Goal: Task Accomplishment & Management: Complete application form

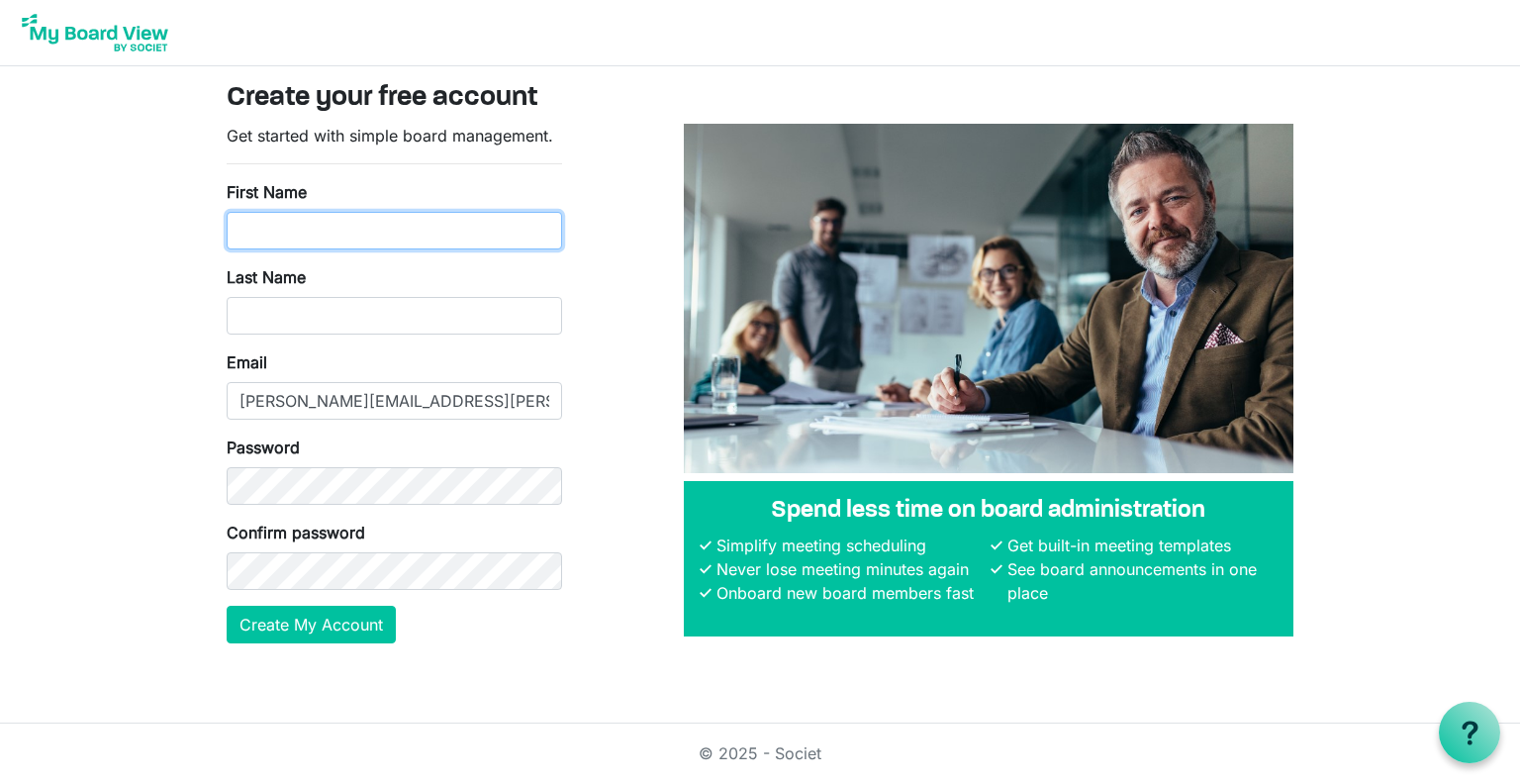
click at [385, 237] on input "First Name" at bounding box center [395, 231] width 336 height 38
type input "Bethany"
type input "Kopp"
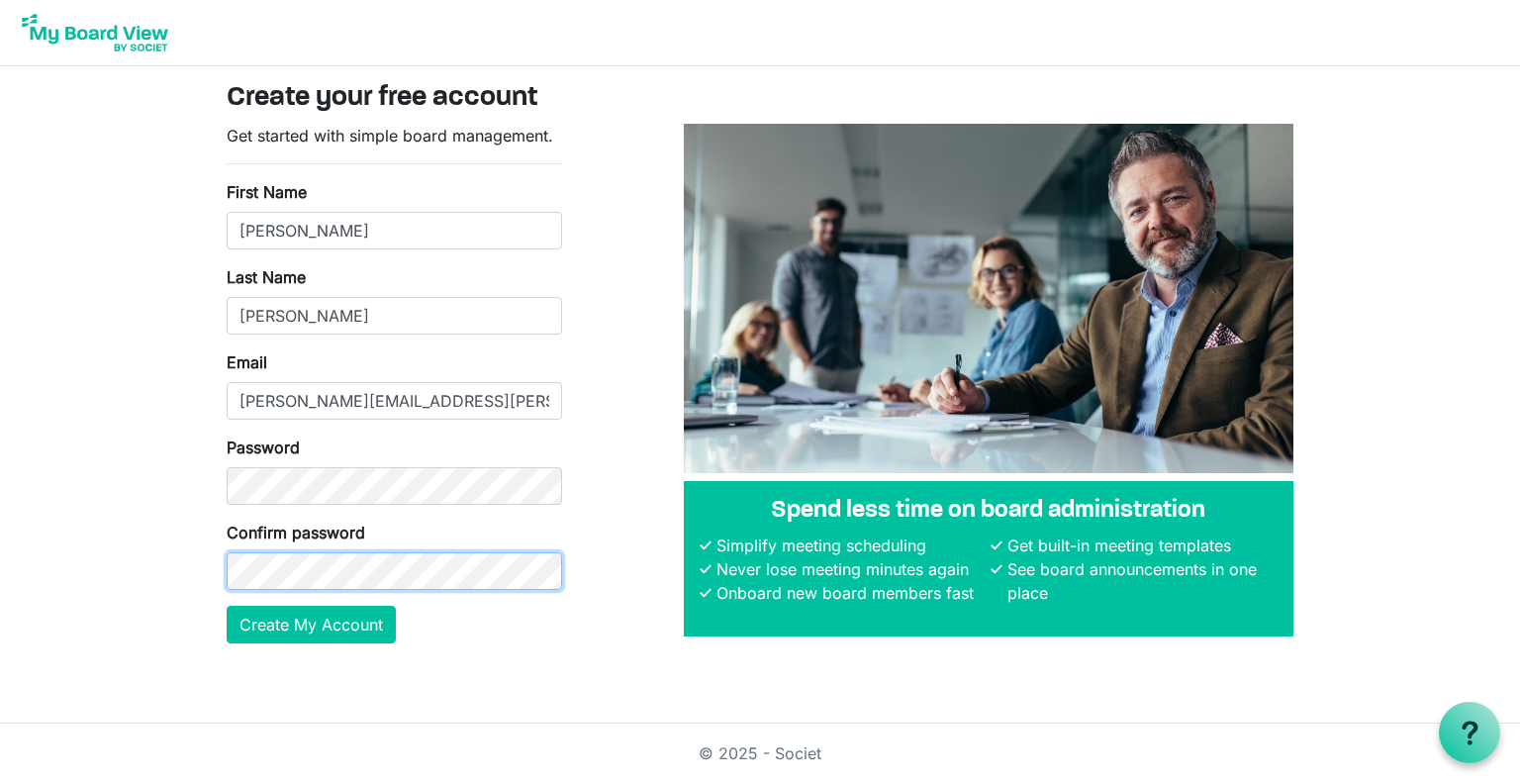
click at [227, 606] on button "Create My Account" at bounding box center [311, 625] width 169 height 38
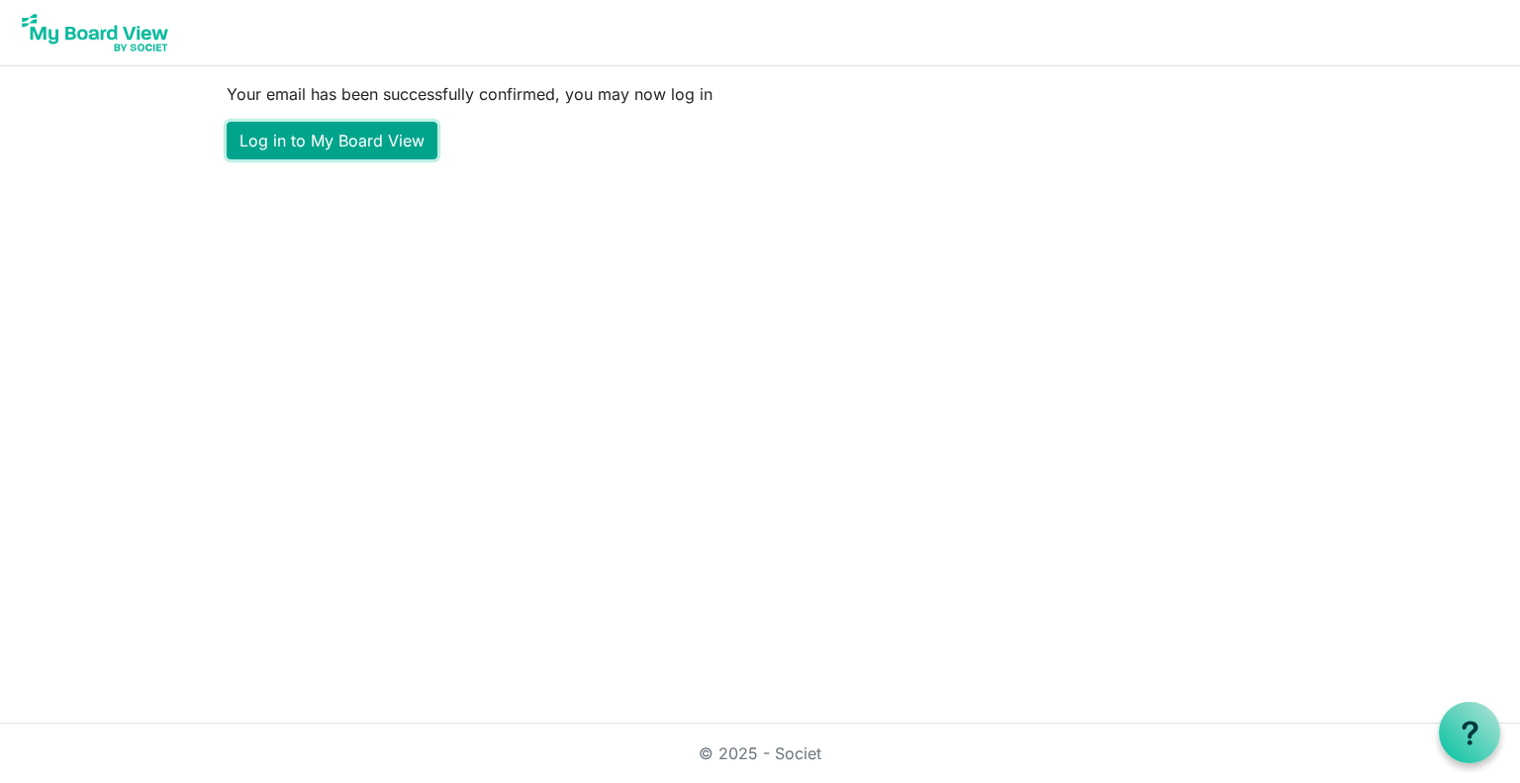
click at [311, 146] on link "Log in to My Board View" at bounding box center [332, 141] width 211 height 38
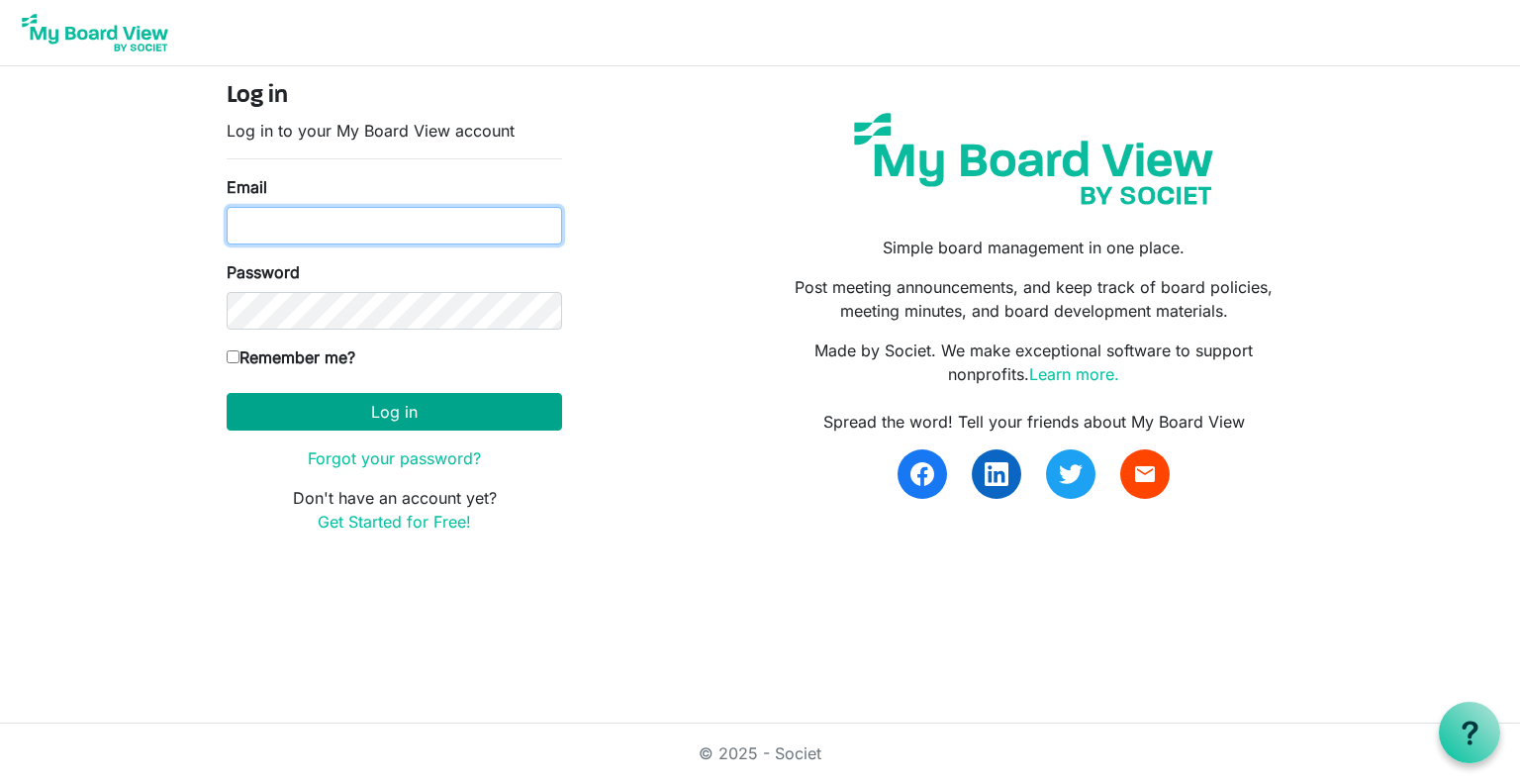
type input "bethany.kopp@pit.edu"
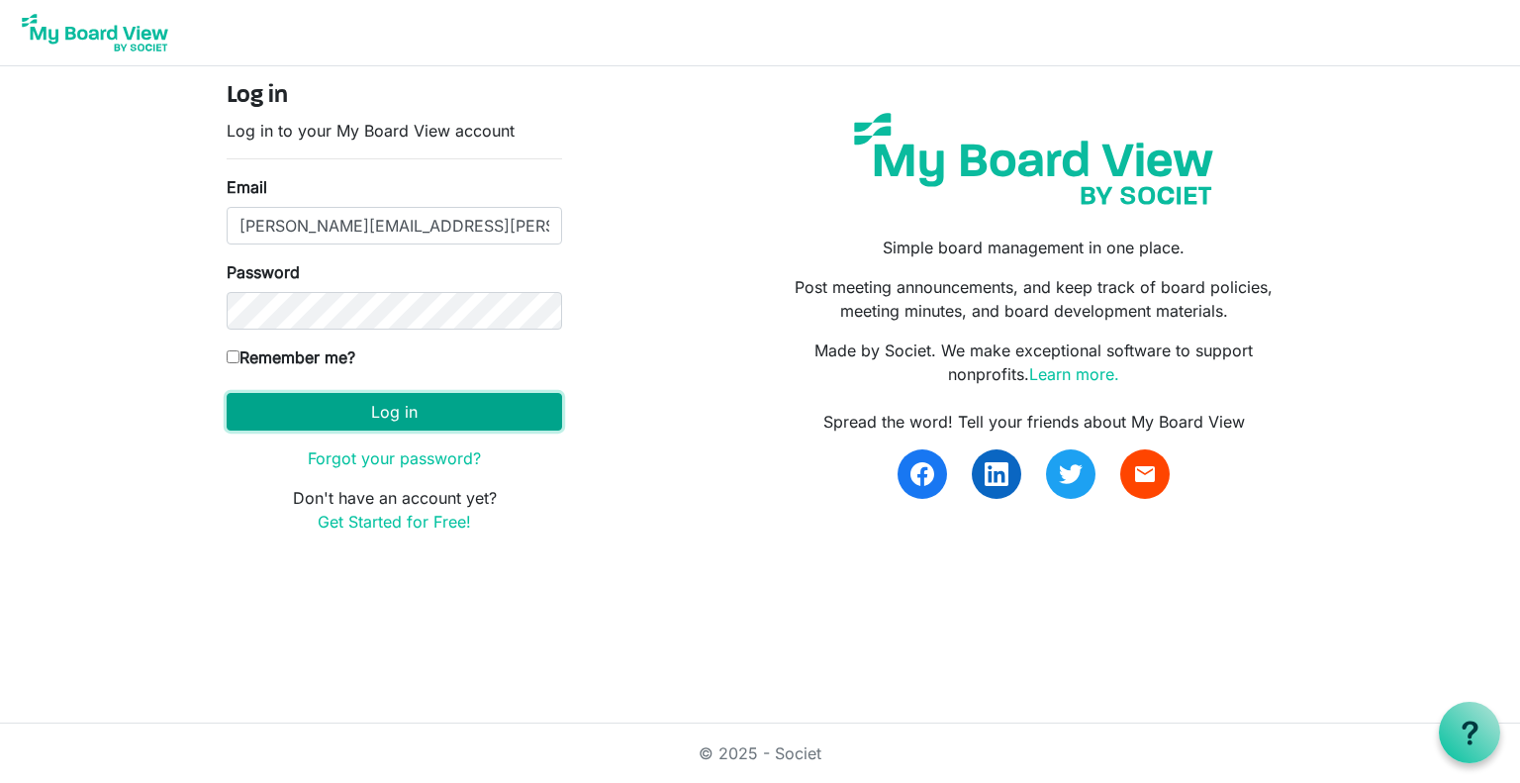
click at [344, 405] on button "Log in" at bounding box center [395, 412] width 336 height 38
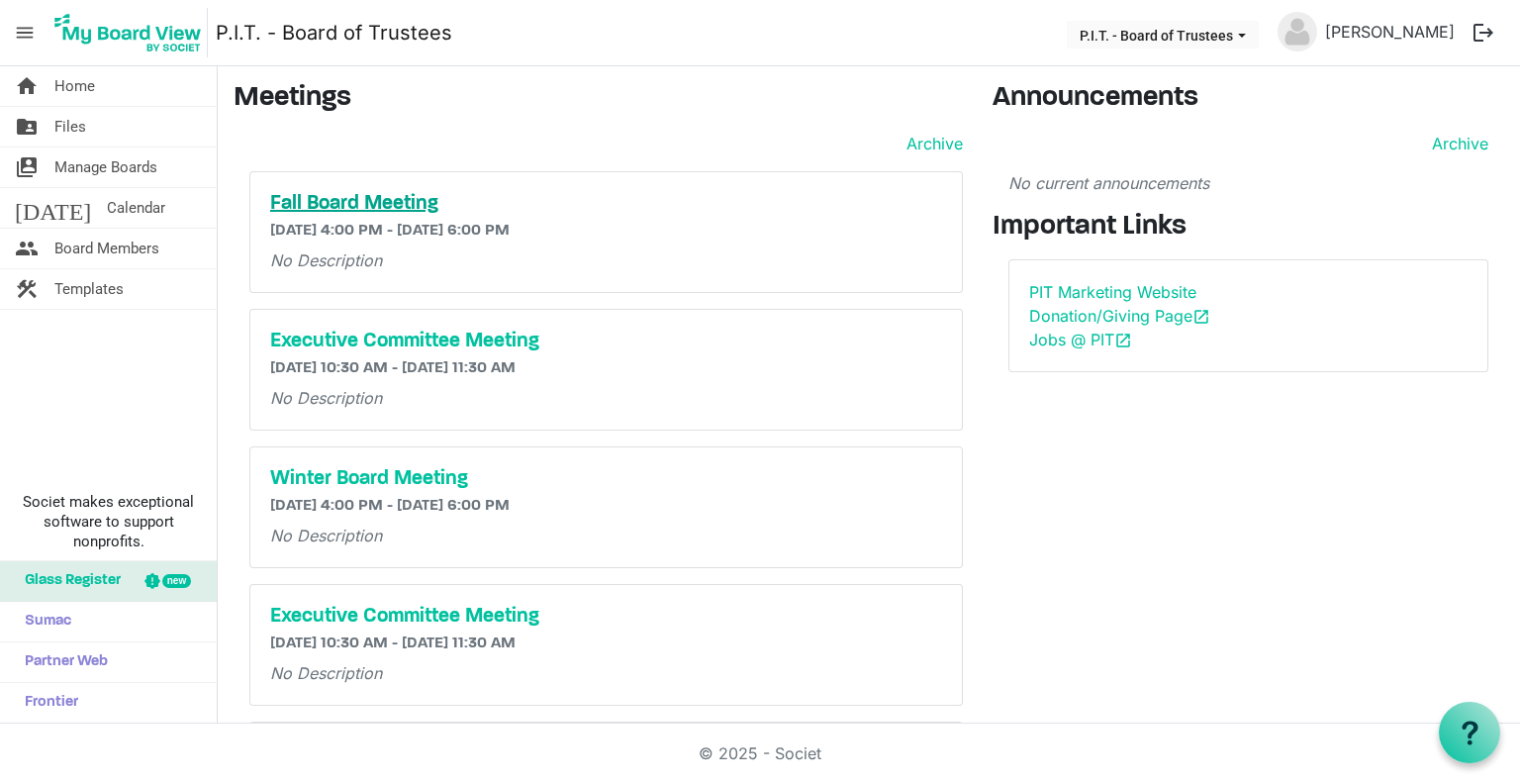
click at [396, 207] on h5 "Fall Board Meeting" at bounding box center [606, 204] width 672 height 24
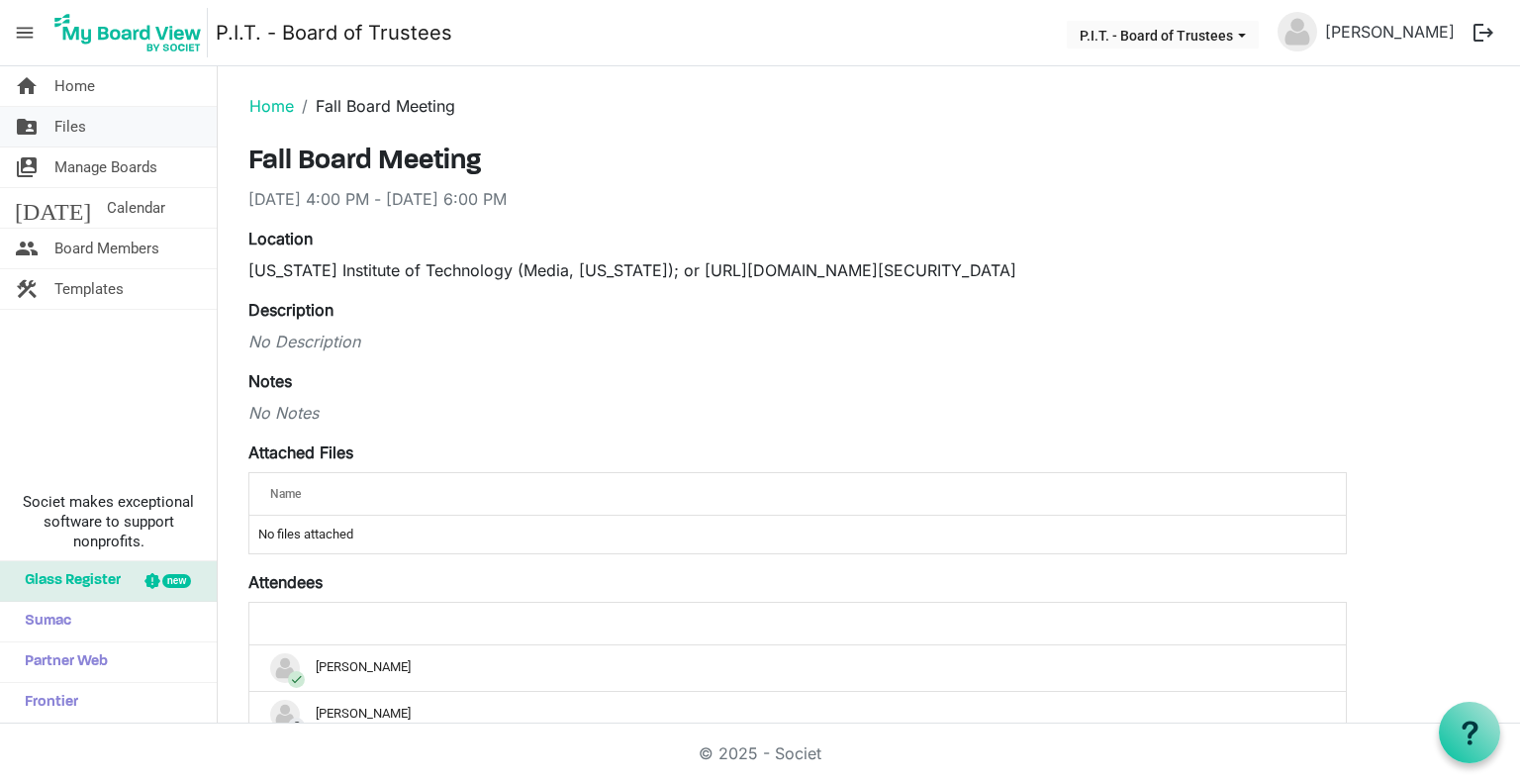
click at [134, 128] on link "folder_shared Files" at bounding box center [108, 127] width 217 height 40
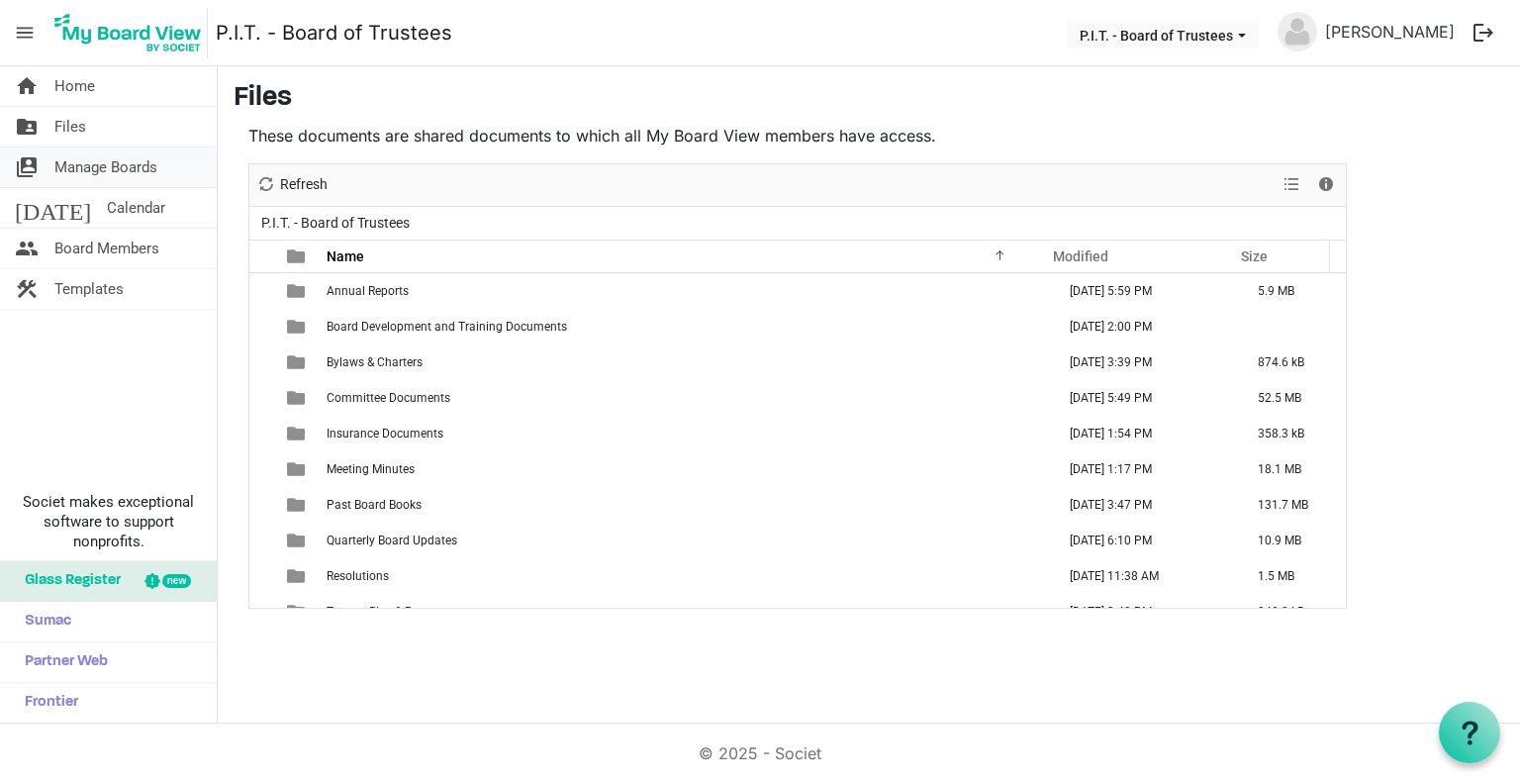
click at [110, 170] on span "Manage Boards" at bounding box center [105, 167] width 103 height 40
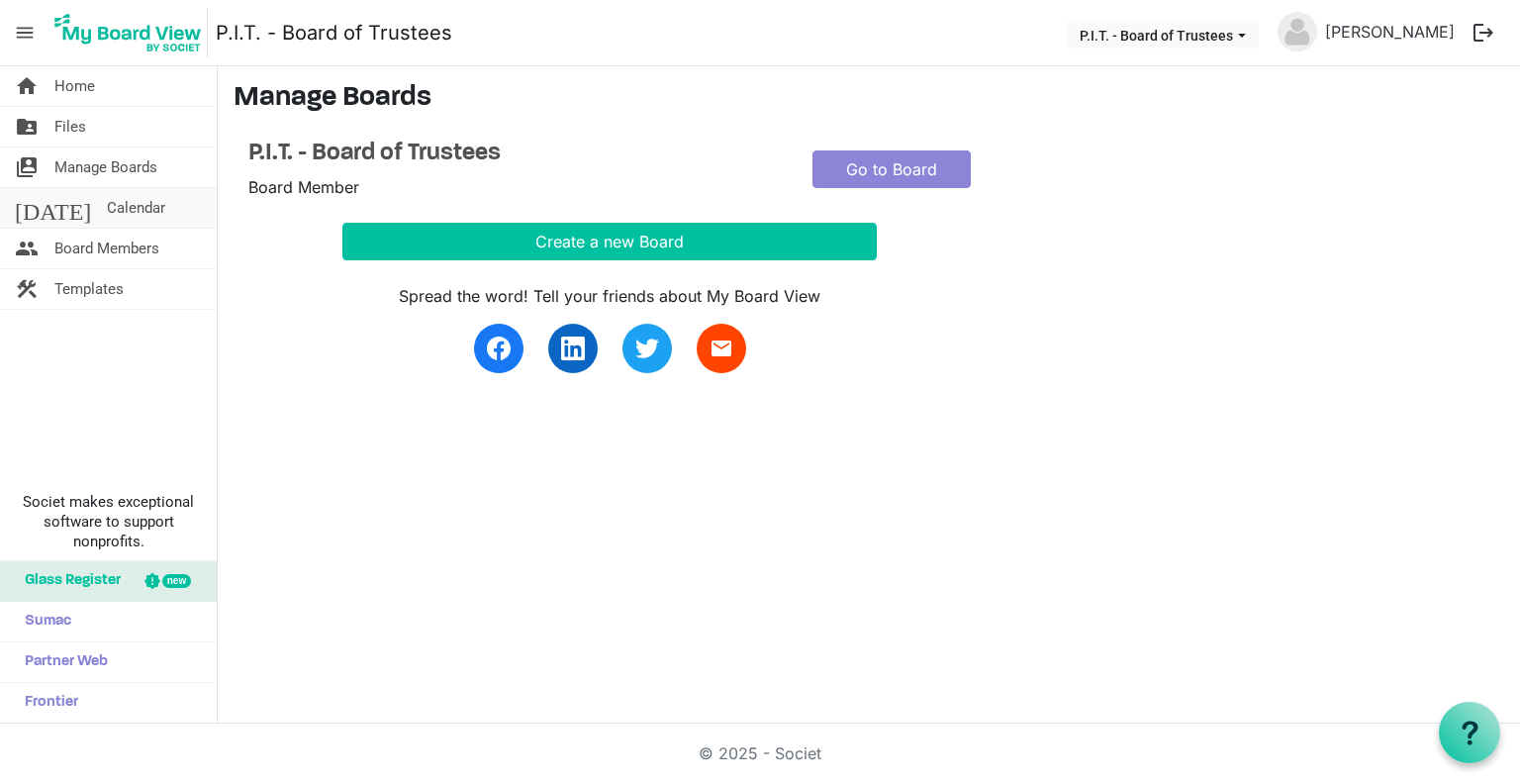
click at [112, 201] on span "Calendar" at bounding box center [136, 208] width 58 height 40
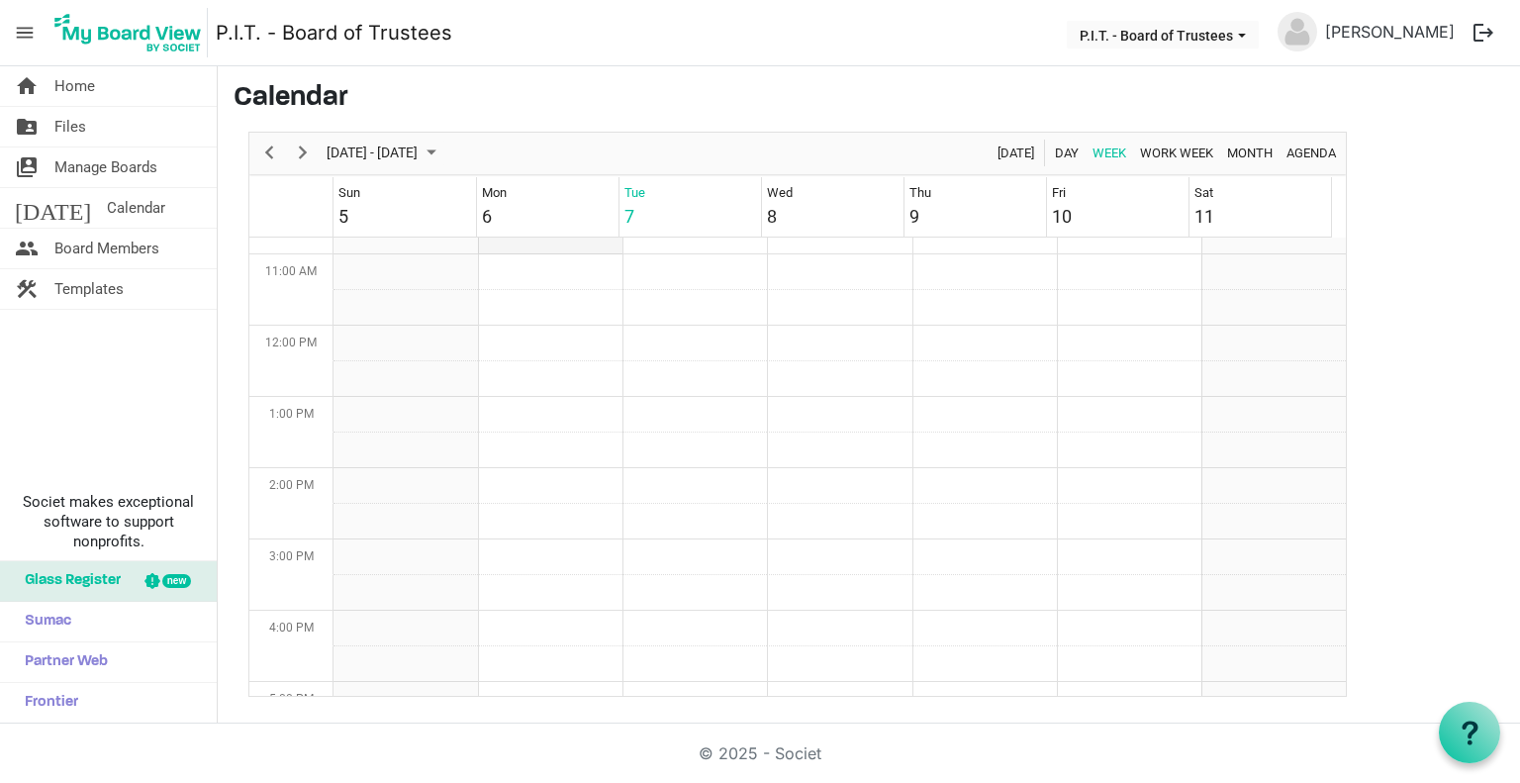
scroll to position [740, 0]
click at [94, 249] on span "Board Members" at bounding box center [106, 249] width 105 height 40
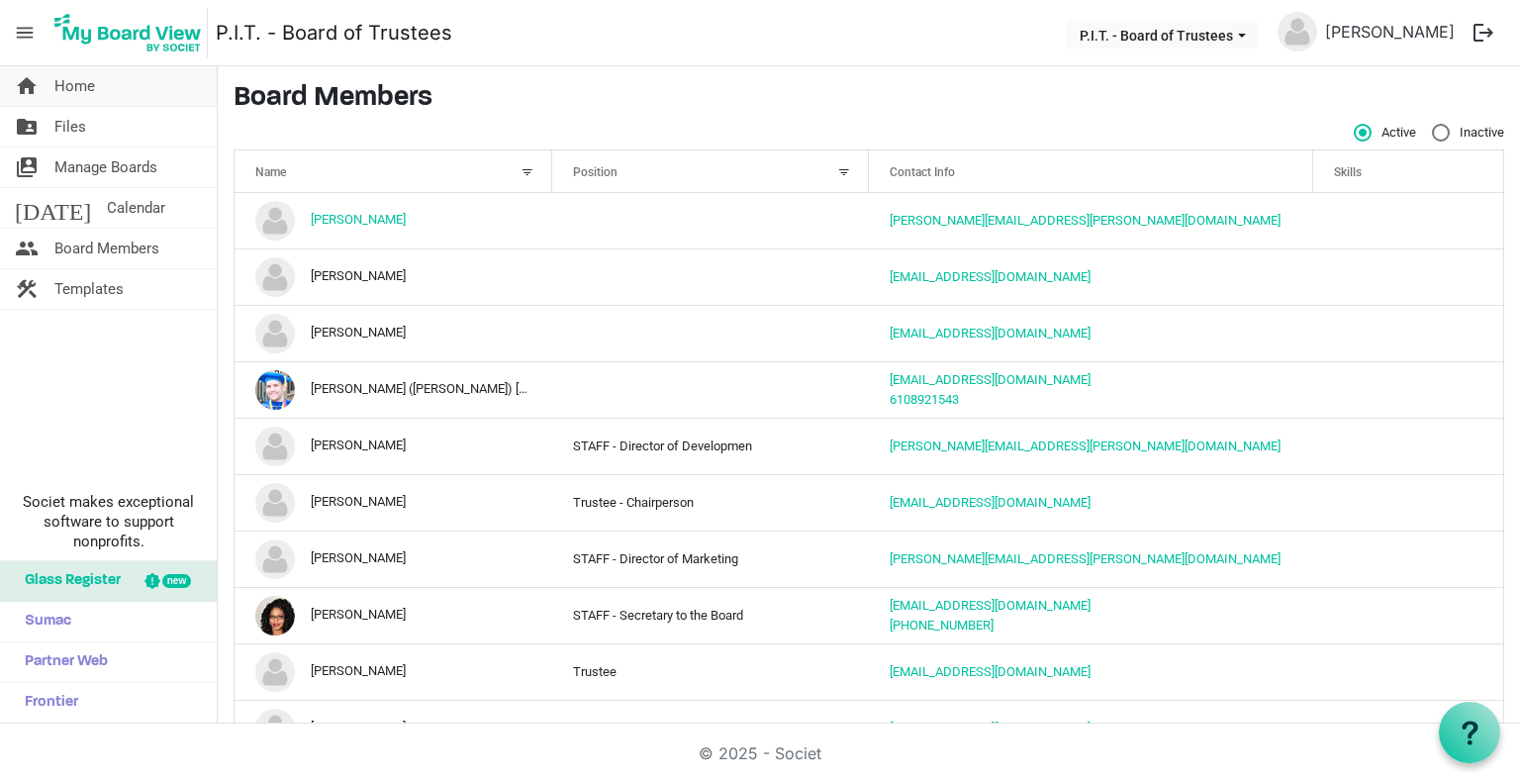
click at [105, 97] on link "home Home" at bounding box center [108, 86] width 217 height 40
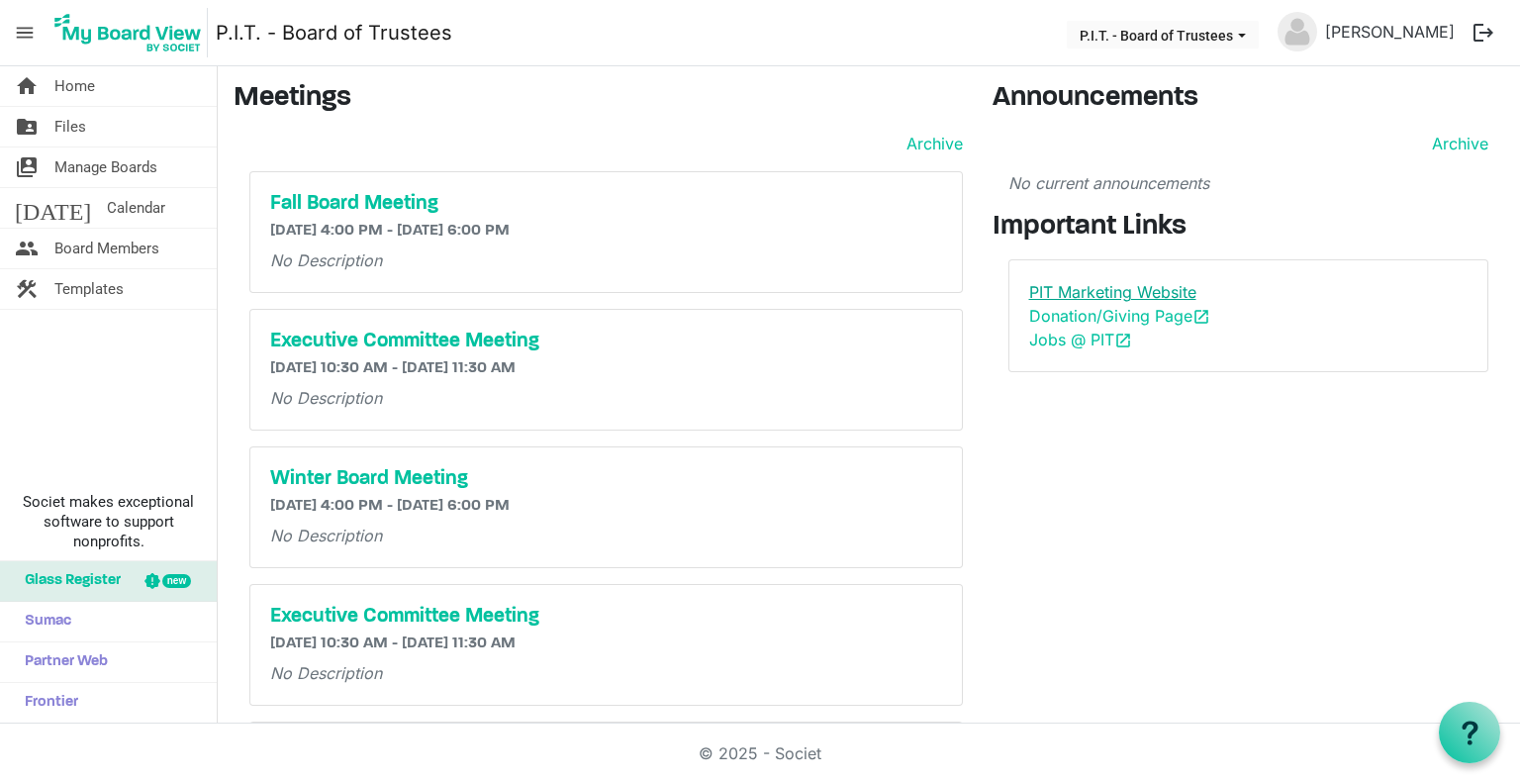
click at [1180, 294] on link "PIT Marketing Website" at bounding box center [1112, 292] width 167 height 20
click at [1049, 320] on link "Donation/Giving Page open_in_new" at bounding box center [1119, 316] width 181 height 20
click at [1033, 346] on link "Jobs @ PIT open_in_new" at bounding box center [1080, 340] width 103 height 20
